Goal: Transaction & Acquisition: Subscribe to service/newsletter

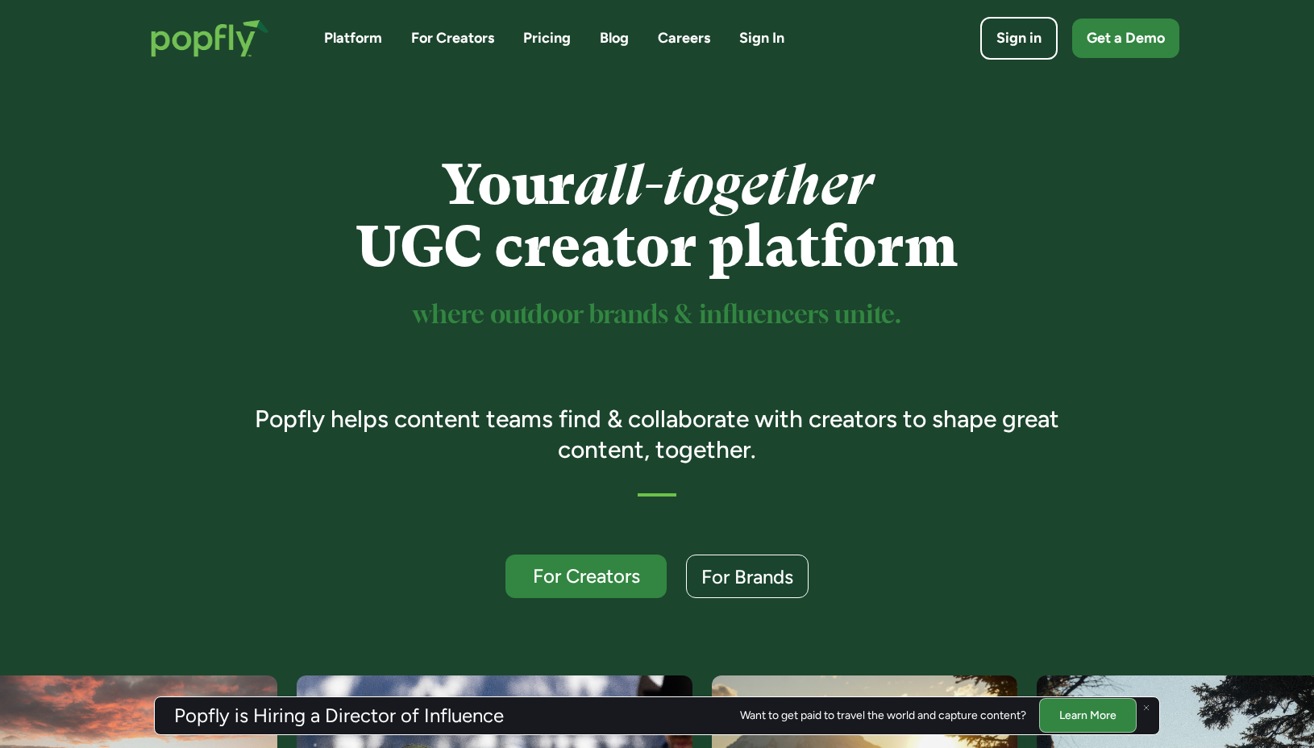
click at [559, 39] on link "Pricing" at bounding box center [547, 38] width 48 height 20
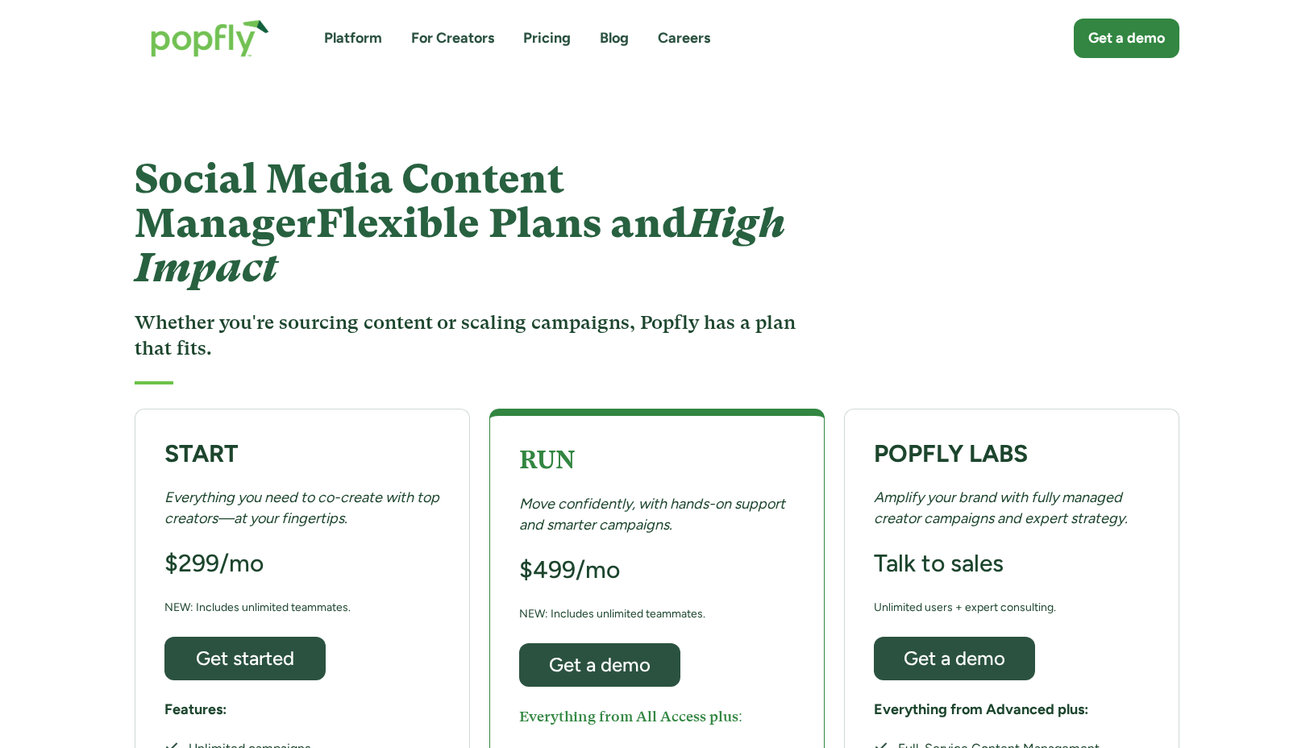
click at [484, 39] on link "For Creators" at bounding box center [452, 38] width 83 height 20
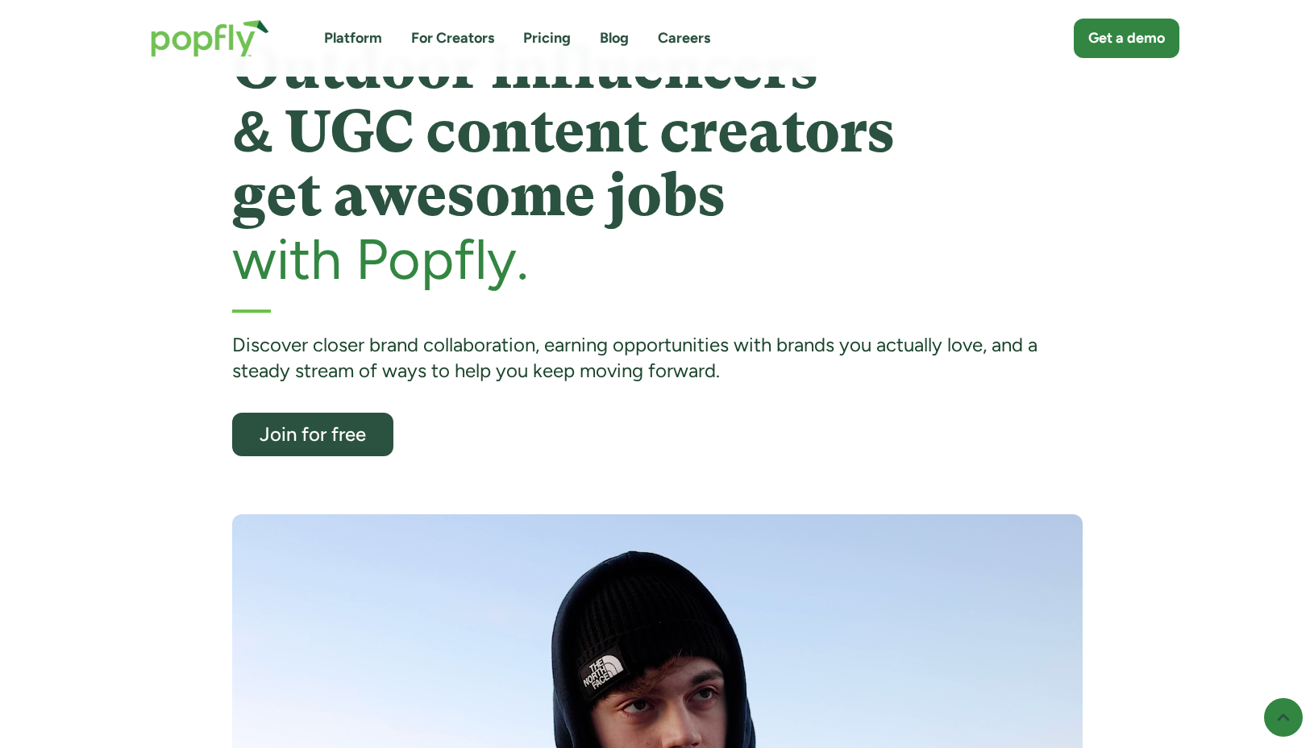
scroll to position [57, 0]
click at [351, 429] on div "Join for free" at bounding box center [312, 433] width 139 height 21
